Goal: Task Accomplishment & Management: Complete application form

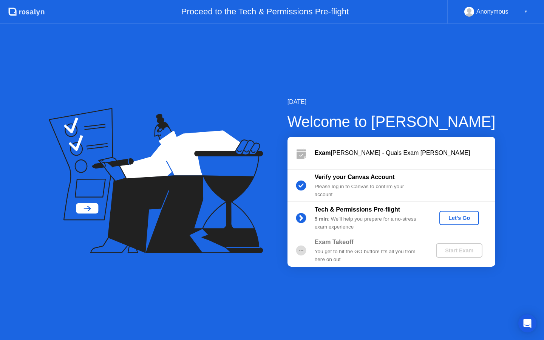
click at [452, 221] on div "Let's Go" at bounding box center [459, 218] width 34 height 6
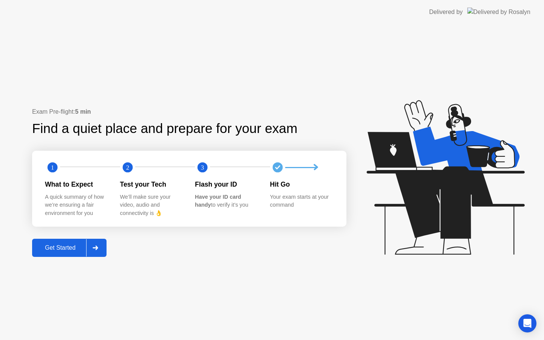
click at [76, 246] on div "Get Started" at bounding box center [60, 247] width 52 height 7
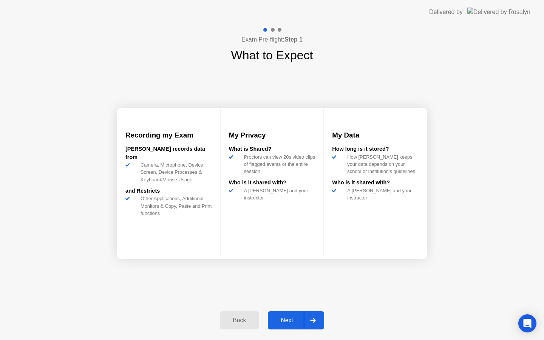
click at [284, 317] on div "Next" at bounding box center [287, 320] width 34 height 7
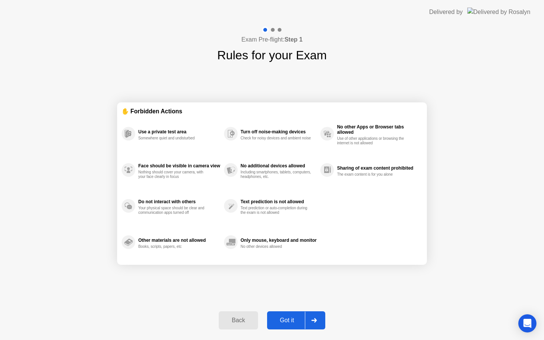
click at [284, 317] on div "Got it" at bounding box center [287, 320] width 36 height 7
select select "**********"
select select "*******"
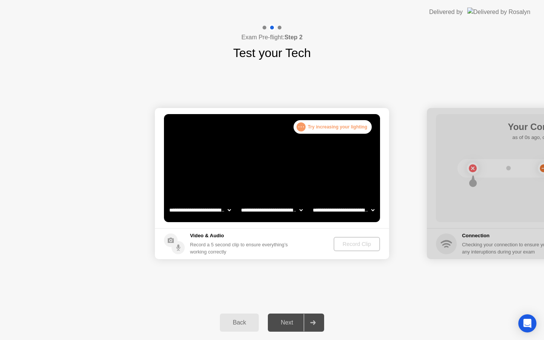
click at [364, 242] on div "Record Clip" at bounding box center [357, 244] width 40 height 6
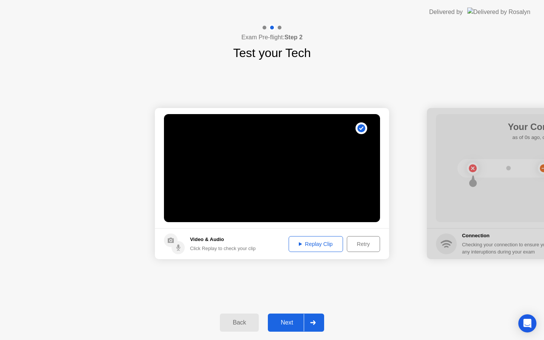
click at [292, 323] on div "Next" at bounding box center [287, 322] width 34 height 7
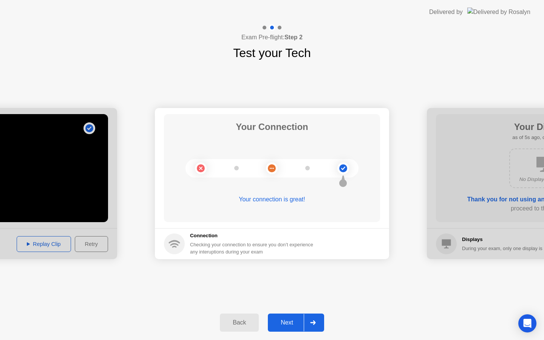
click at [291, 323] on div "Next" at bounding box center [287, 322] width 34 height 7
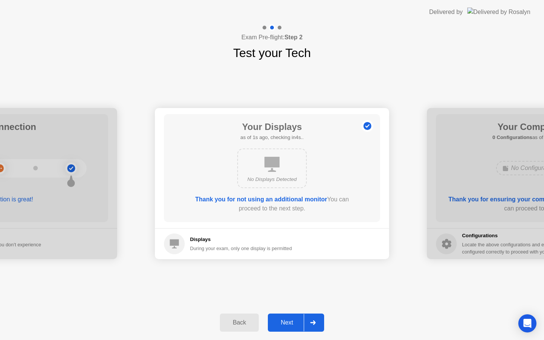
click at [291, 323] on div "Next" at bounding box center [287, 322] width 34 height 7
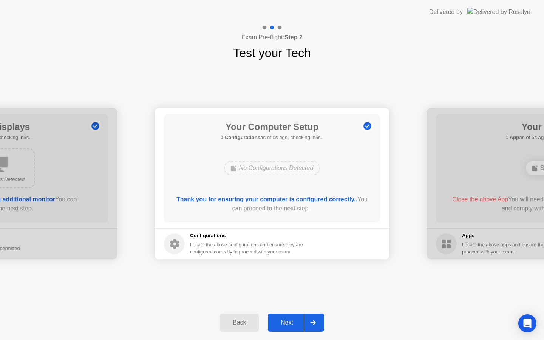
click at [291, 323] on div "Next" at bounding box center [287, 322] width 34 height 7
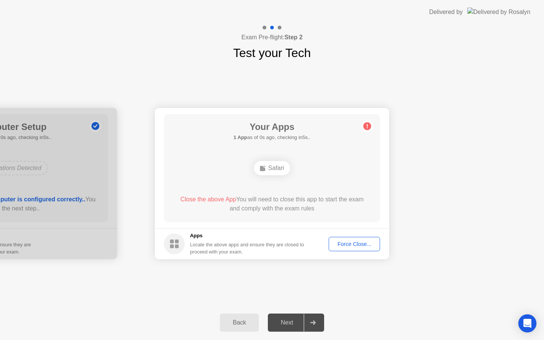
click at [358, 244] on div "Force Close..." at bounding box center [354, 244] width 46 height 6
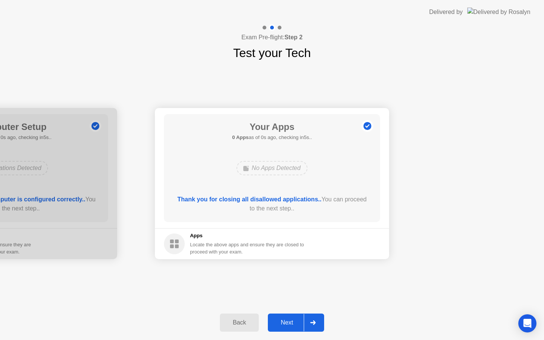
click at [283, 326] on div "Next" at bounding box center [287, 322] width 34 height 7
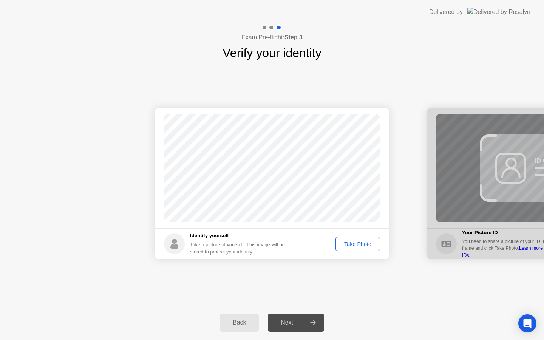
click at [354, 243] on div "Take Photo" at bounding box center [357, 244] width 39 height 6
click at [293, 321] on div "Next" at bounding box center [287, 322] width 34 height 7
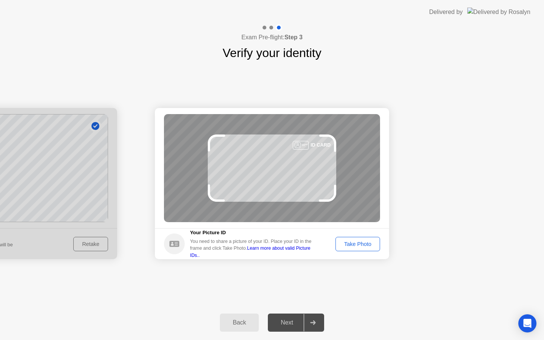
click at [353, 244] on div "Take Photo" at bounding box center [357, 244] width 39 height 6
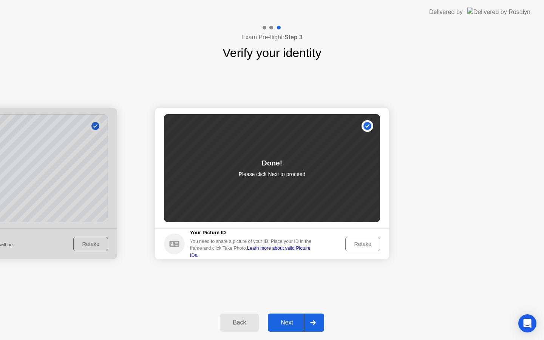
click at [283, 321] on div "Next" at bounding box center [287, 322] width 34 height 7
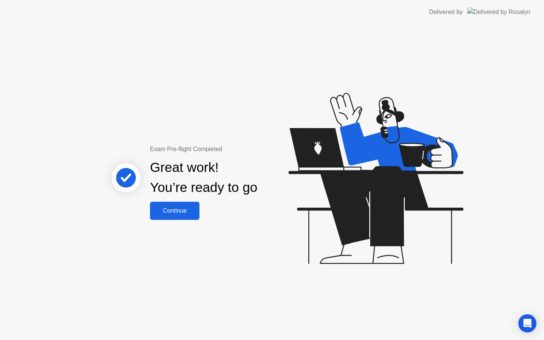
click at [177, 210] on div "Continue" at bounding box center [174, 210] width 45 height 7
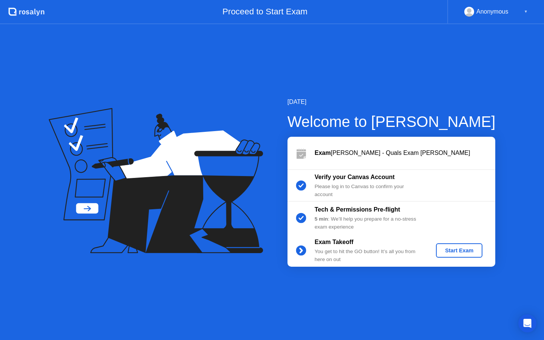
click at [465, 253] on div "Start Exam" at bounding box center [459, 250] width 40 height 6
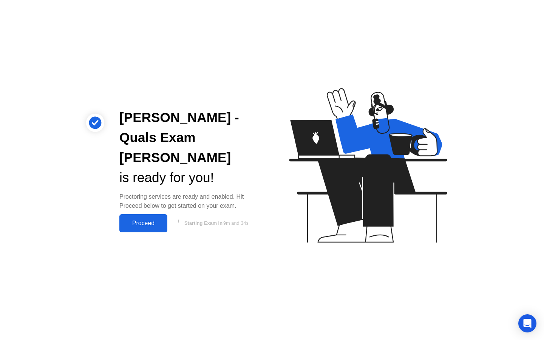
click at [146, 220] on div "Proceed" at bounding box center [143, 223] width 43 height 7
